Goal: Task Accomplishment & Management: Use online tool/utility

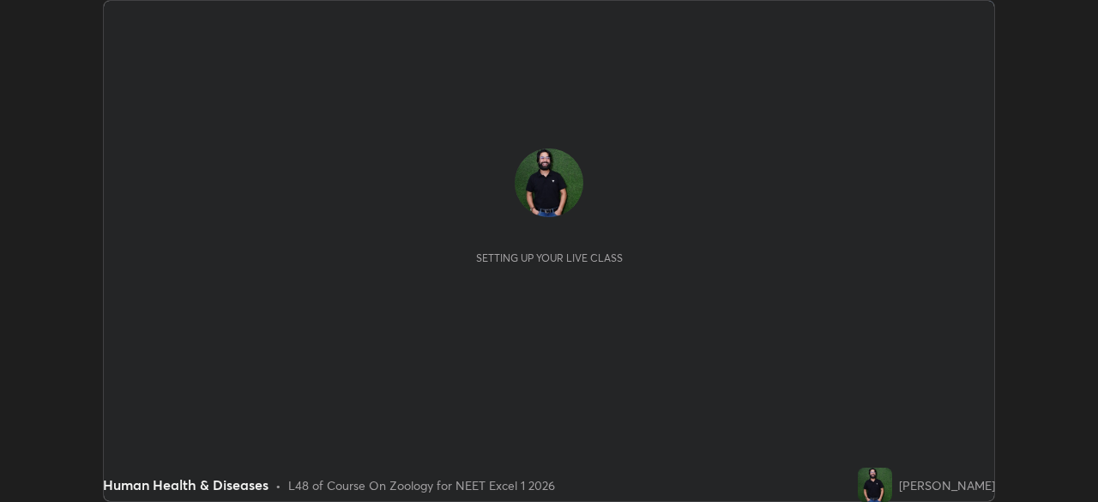
scroll to position [502, 1097]
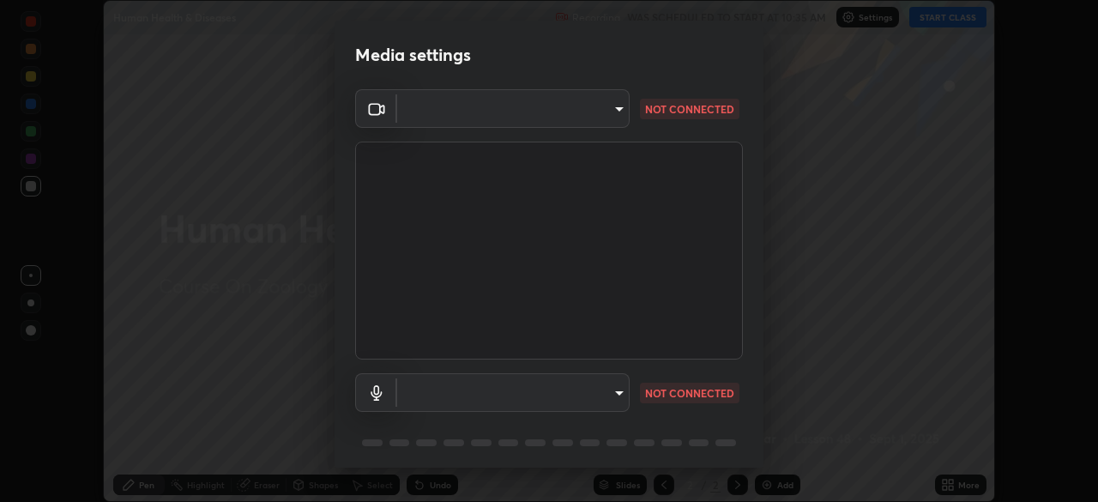
type input "0b0394df5398a873b7d047182dbff5bf8641b4882f7ce2760a0fef017966b62e"
type input "communications"
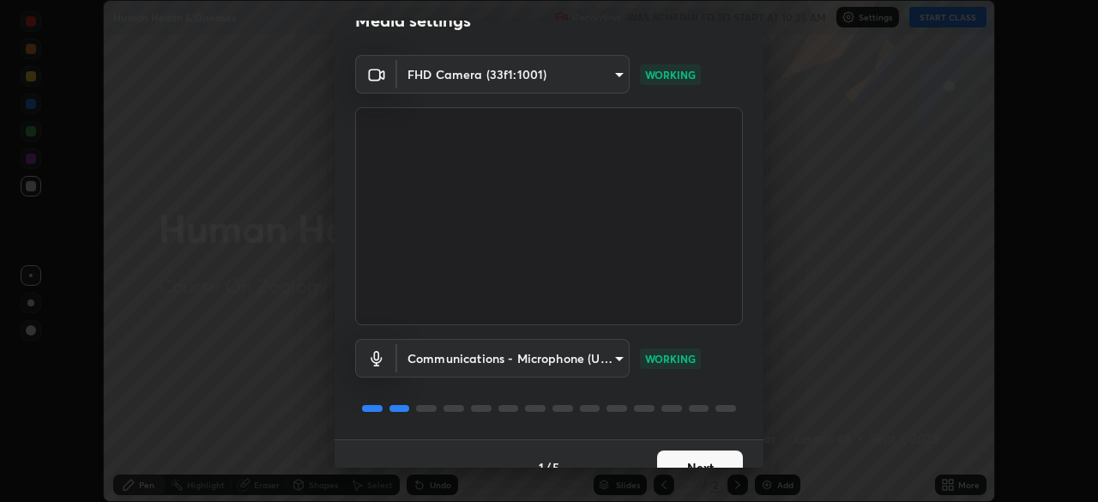
scroll to position [61, 0]
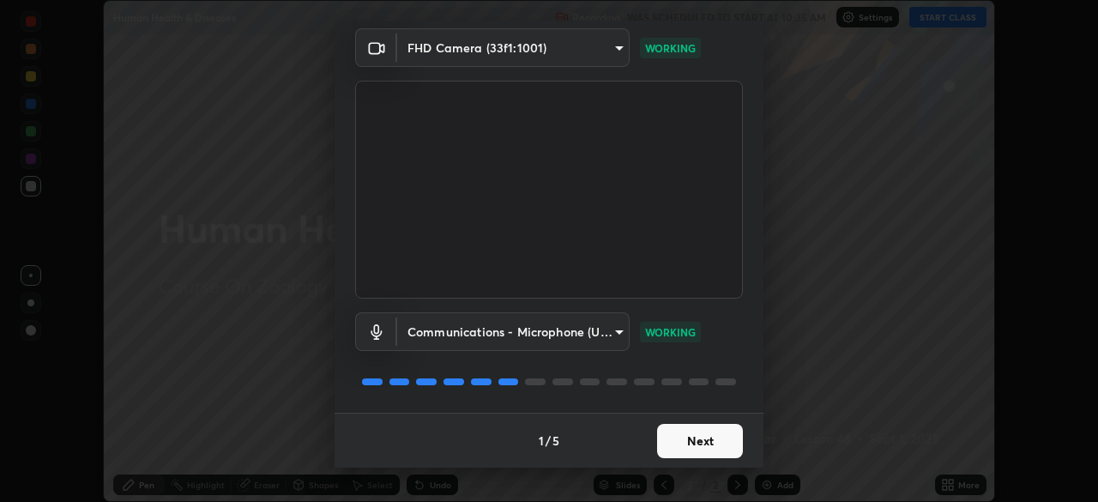
click at [697, 443] on button "Next" at bounding box center [700, 441] width 86 height 34
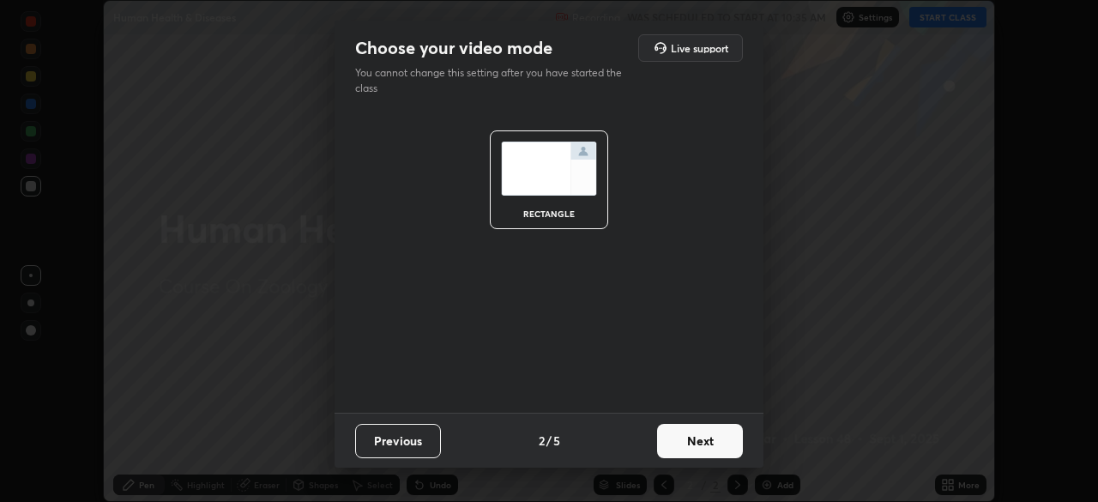
click at [708, 444] on button "Next" at bounding box center [700, 441] width 86 height 34
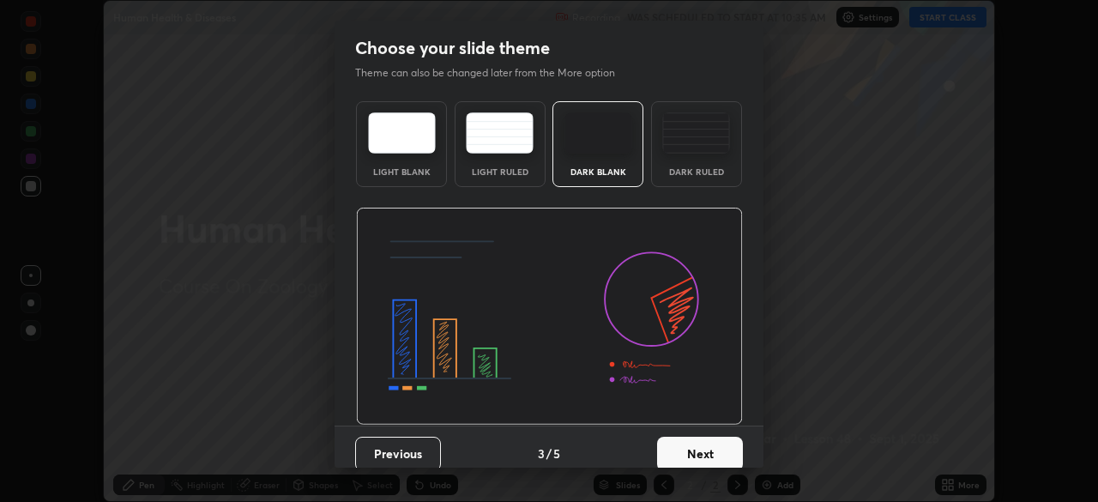
scroll to position [13, 0]
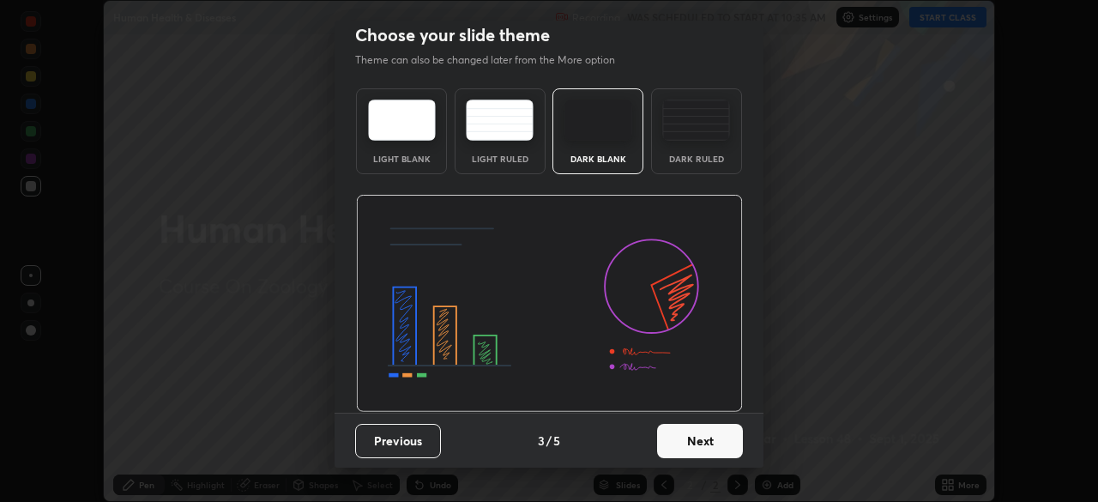
click at [718, 439] on button "Next" at bounding box center [700, 441] width 86 height 34
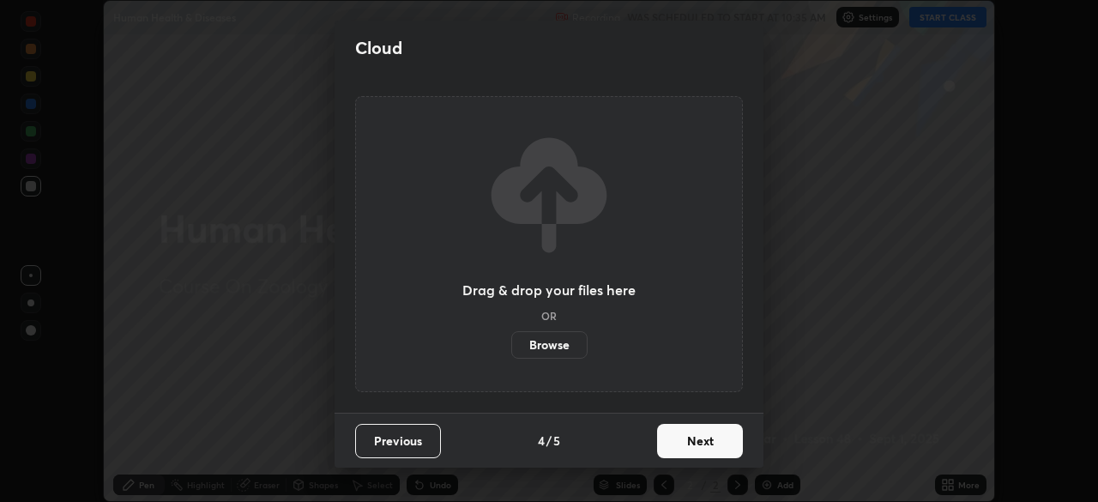
scroll to position [0, 0]
click at [704, 441] on button "Next" at bounding box center [700, 441] width 86 height 34
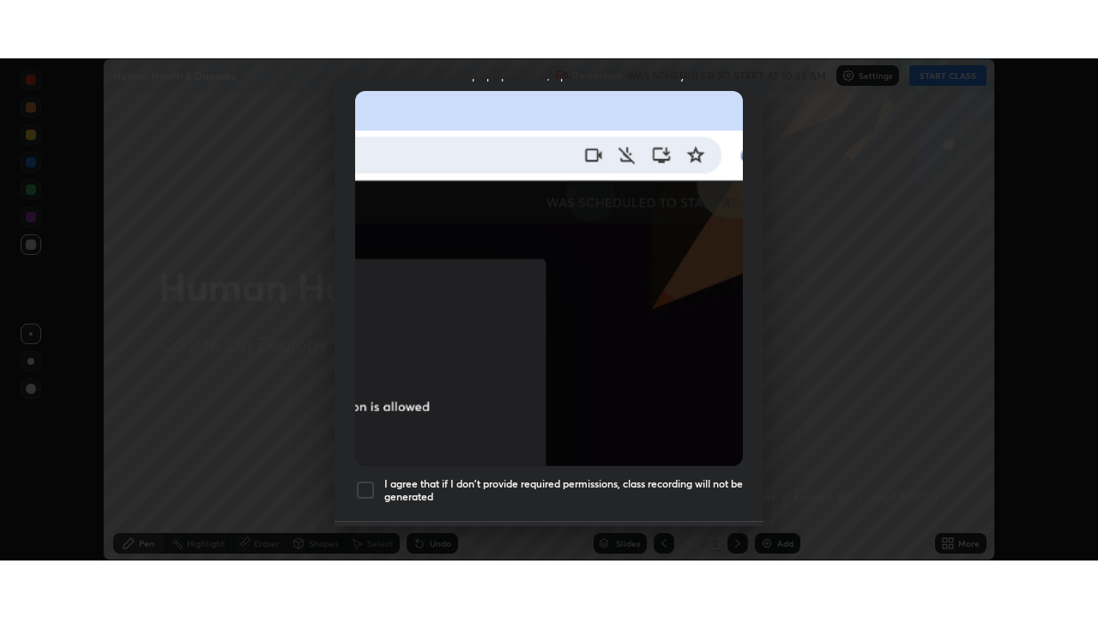
scroll to position [411, 0]
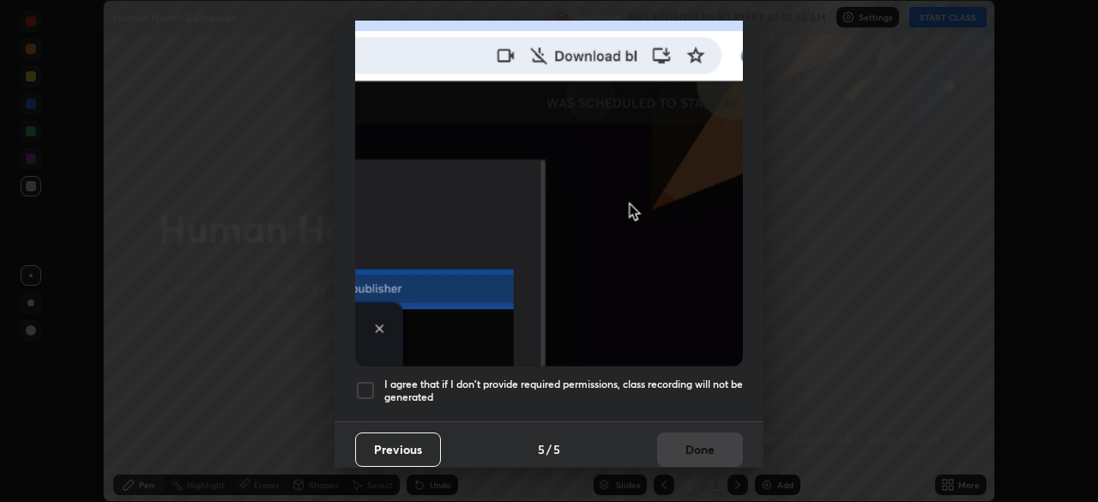
click at [366, 381] on div at bounding box center [365, 390] width 21 height 21
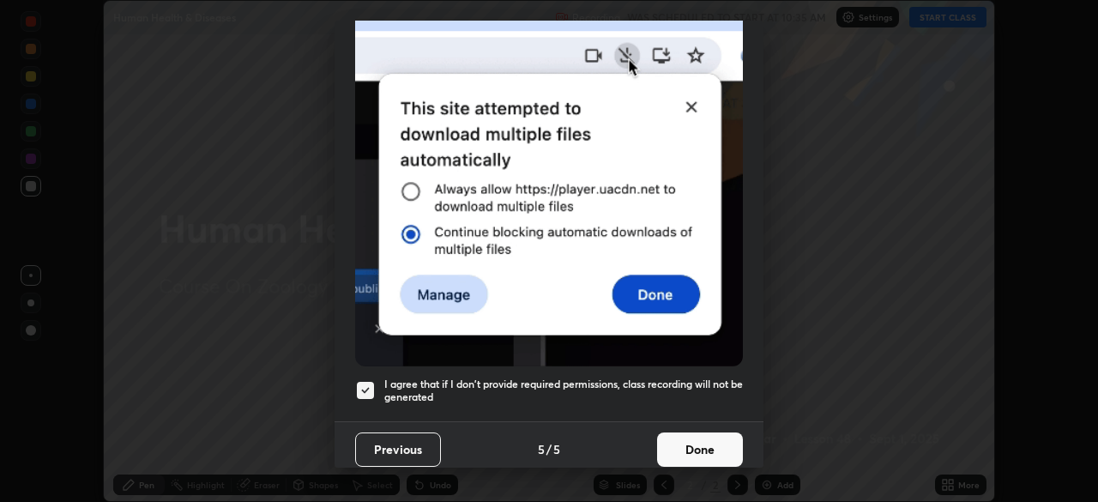
click at [705, 444] on button "Done" at bounding box center [700, 449] width 86 height 34
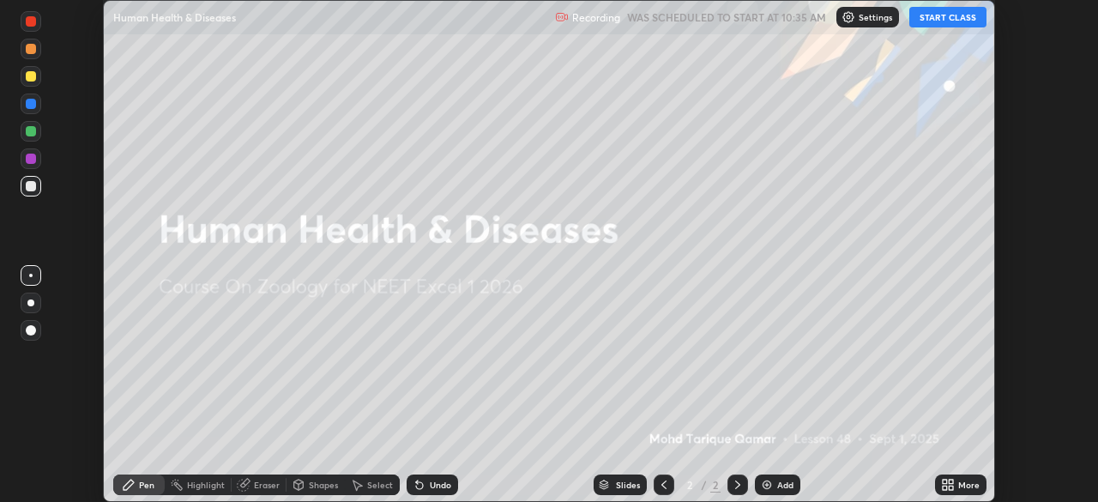
click at [959, 485] on div "More" at bounding box center [968, 485] width 21 height 9
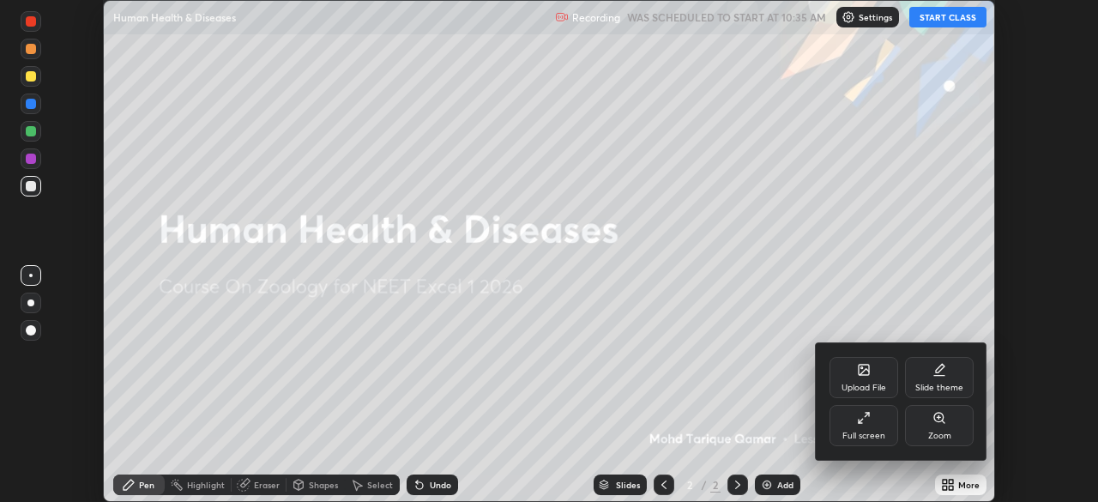
click at [866, 424] on icon at bounding box center [864, 418] width 14 height 14
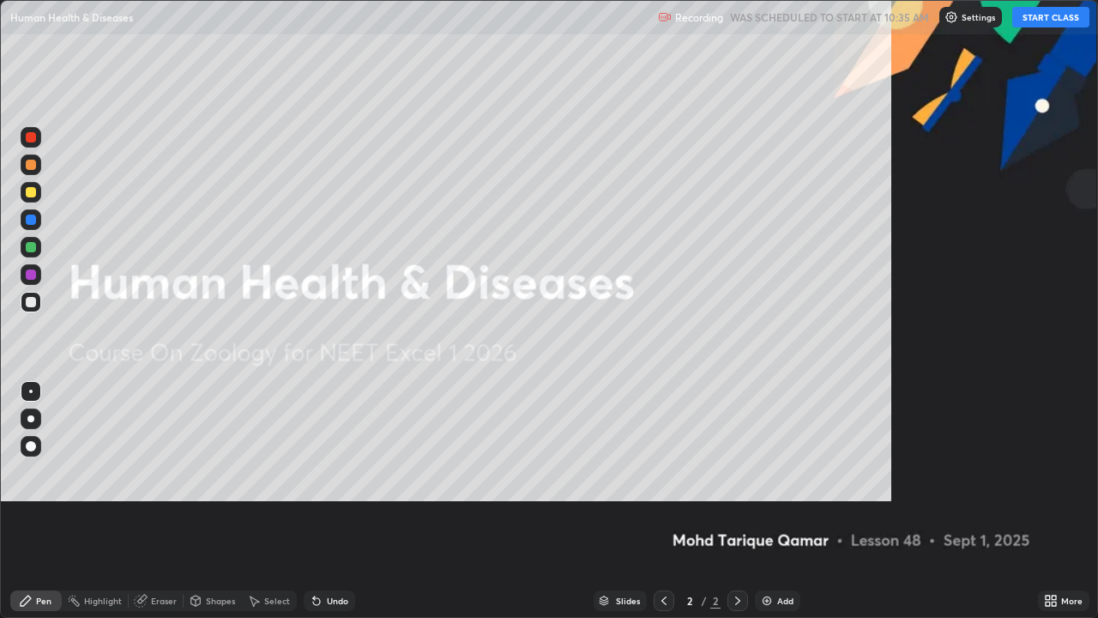
scroll to position [618, 1098]
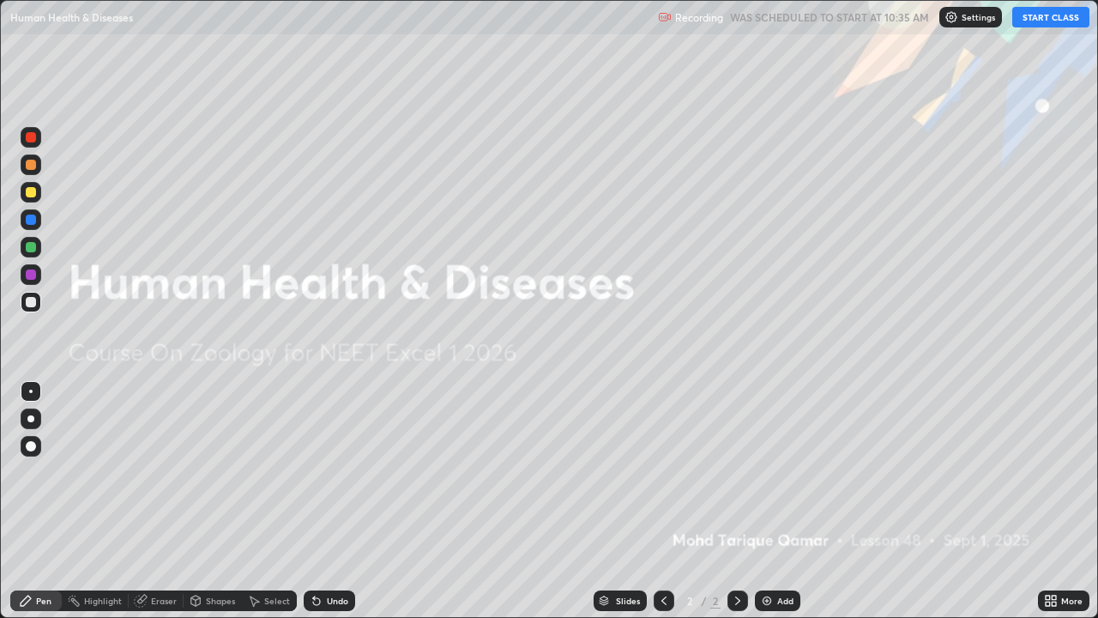
click at [1049, 23] on button "START CLASS" at bounding box center [1051, 17] width 77 height 21
